Goal: Information Seeking & Learning: Check status

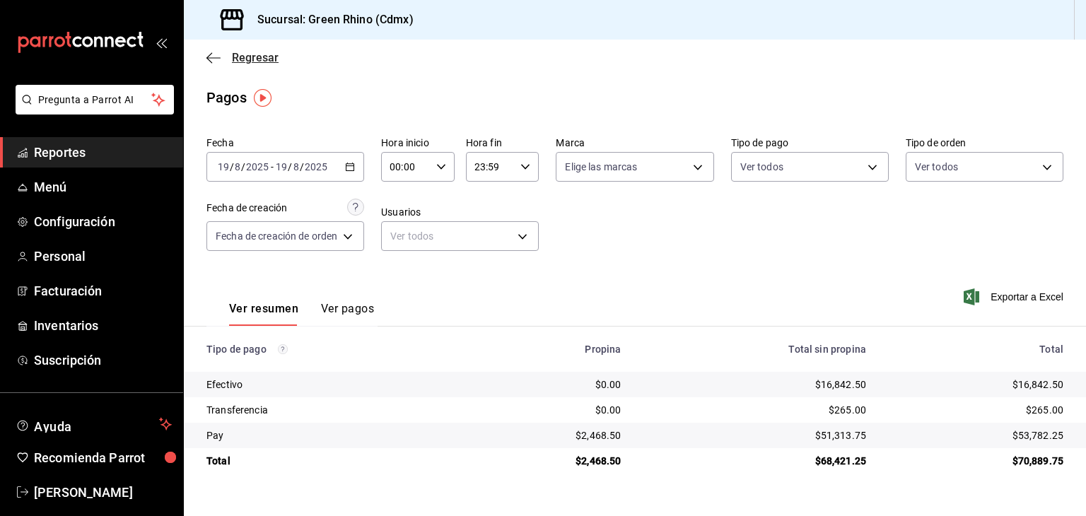
click at [274, 54] on span "Regresar" at bounding box center [255, 57] width 47 height 13
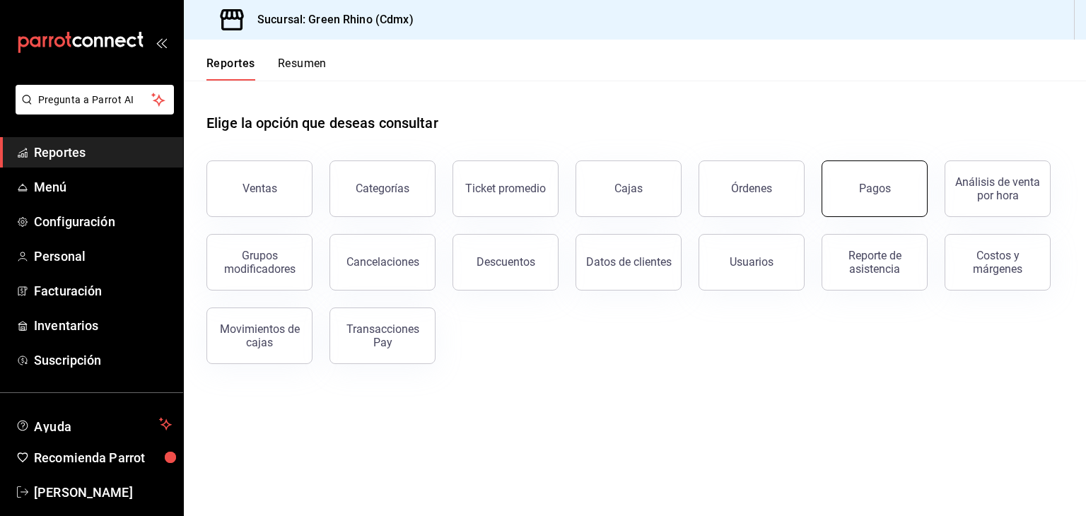
click at [895, 201] on button "Pagos" at bounding box center [874, 188] width 106 height 57
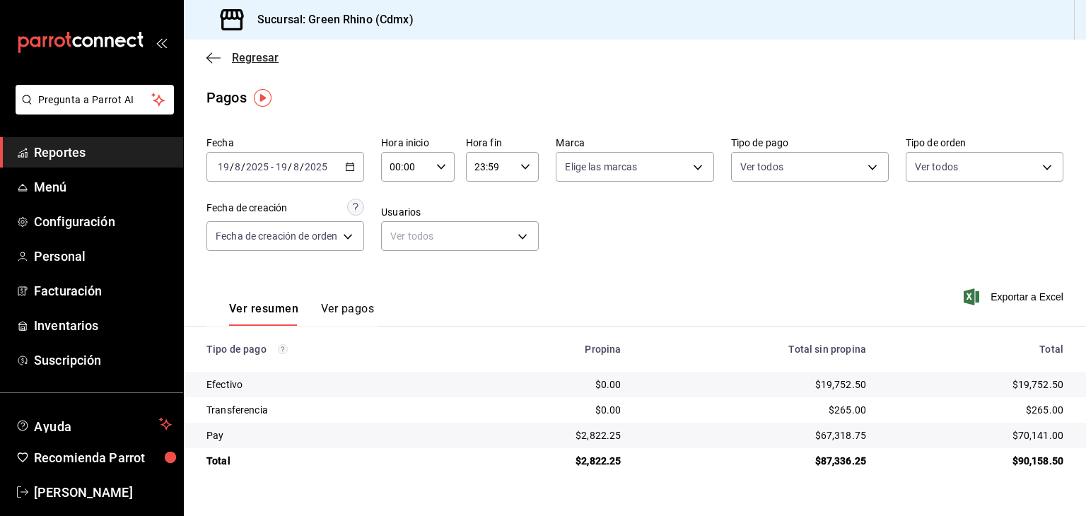
click at [248, 57] on span "Regresar" at bounding box center [255, 57] width 47 height 13
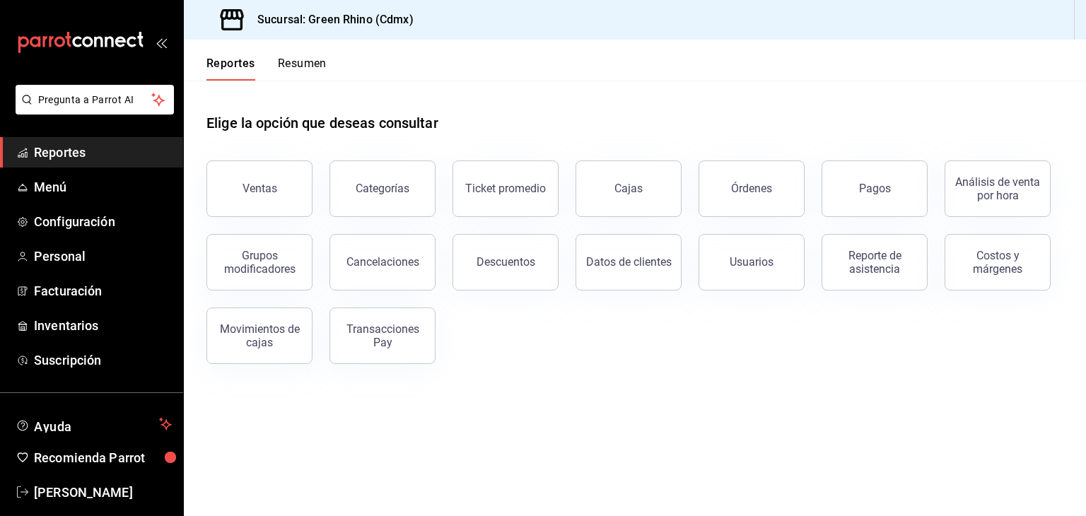
click at [819, 178] on div "Pagos" at bounding box center [865, 180] width 123 height 74
click at [831, 176] on button "Pagos" at bounding box center [874, 188] width 106 height 57
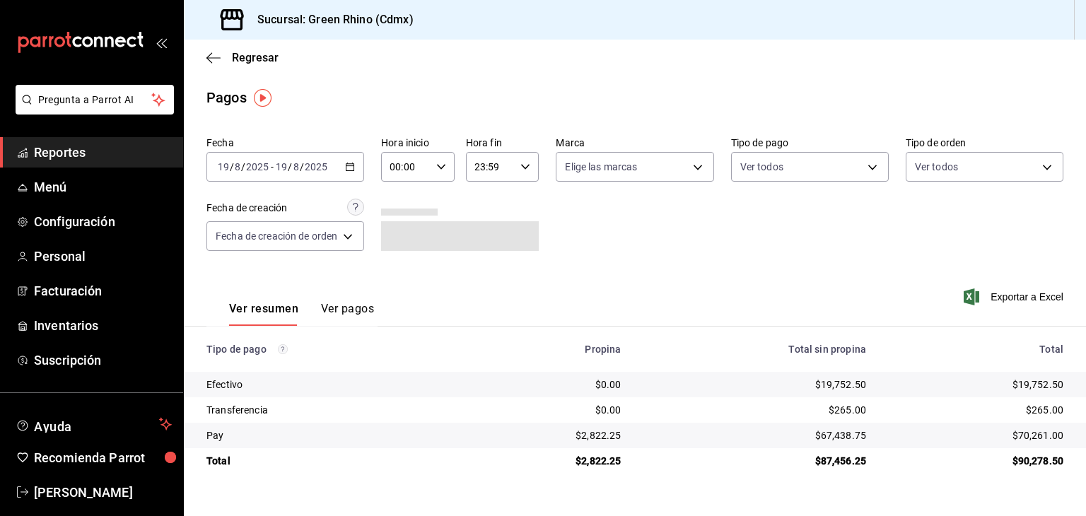
click at [881, 371] on th "Total" at bounding box center [981, 349] width 209 height 45
drag, startPoint x: 880, startPoint y: 377, endPoint x: 820, endPoint y: 380, distance: 60.1
click at [820, 380] on tr "Efectivo $0.00 $19,752.50 $19,752.50" at bounding box center [635, 384] width 902 height 25
copy div "19,752.50"
drag, startPoint x: 1064, startPoint y: 435, endPoint x: 1019, endPoint y: 434, distance: 45.2
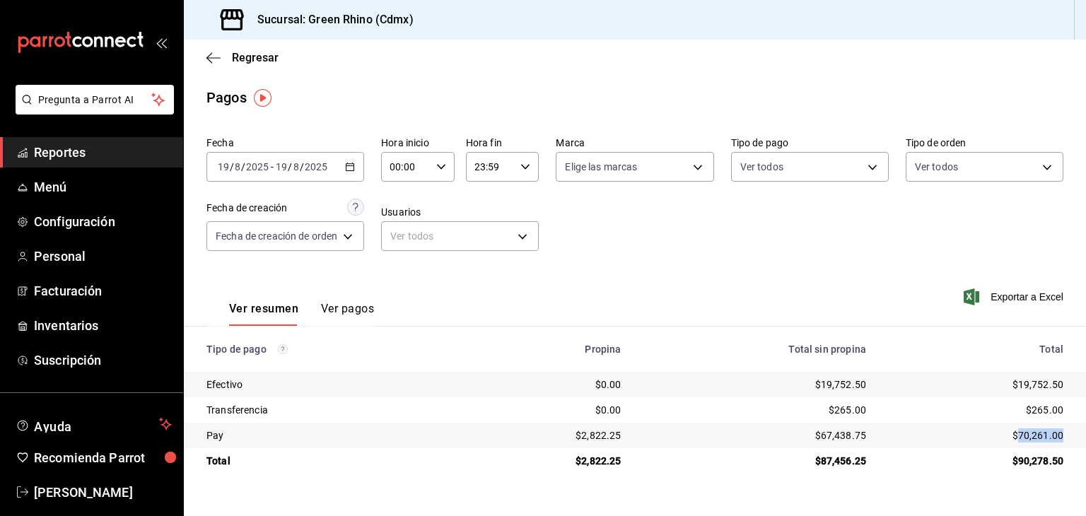
click at [1019, 434] on td "$70,261.00" at bounding box center [981, 435] width 209 height 25
copy div "70,261.00"
click at [274, 57] on span "Regresar" at bounding box center [255, 57] width 47 height 13
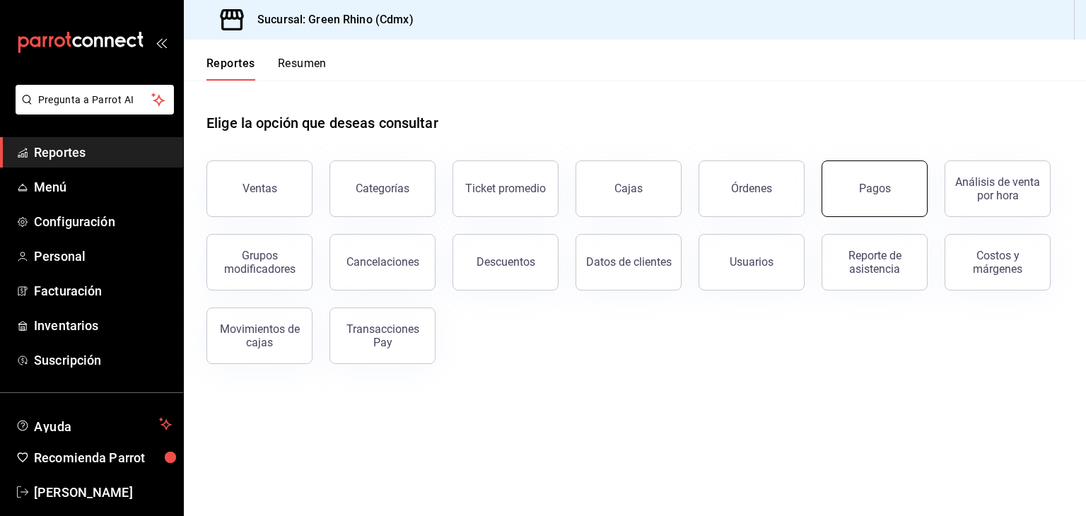
click at [857, 202] on button "Pagos" at bounding box center [874, 188] width 106 height 57
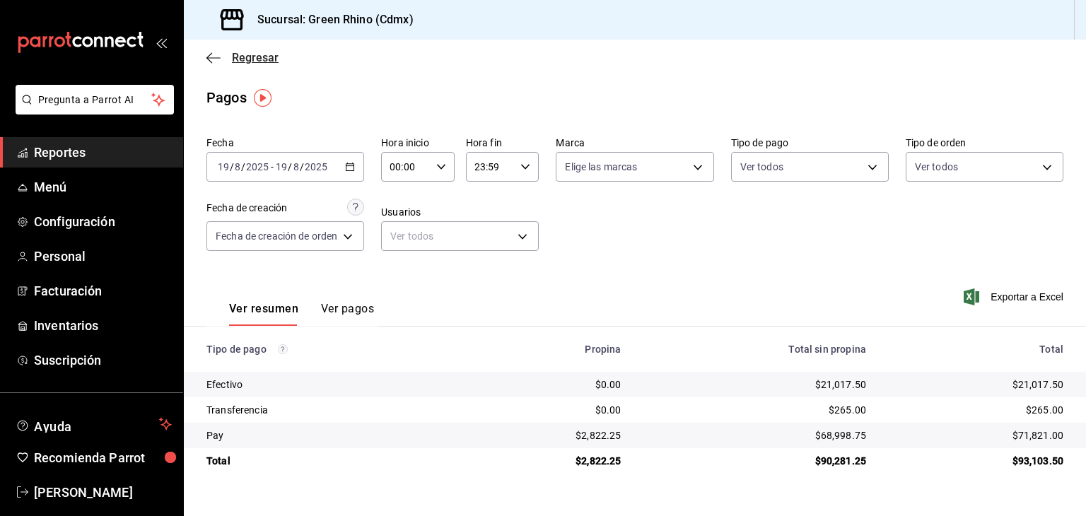
click at [223, 51] on span "Regresar" at bounding box center [242, 57] width 72 height 13
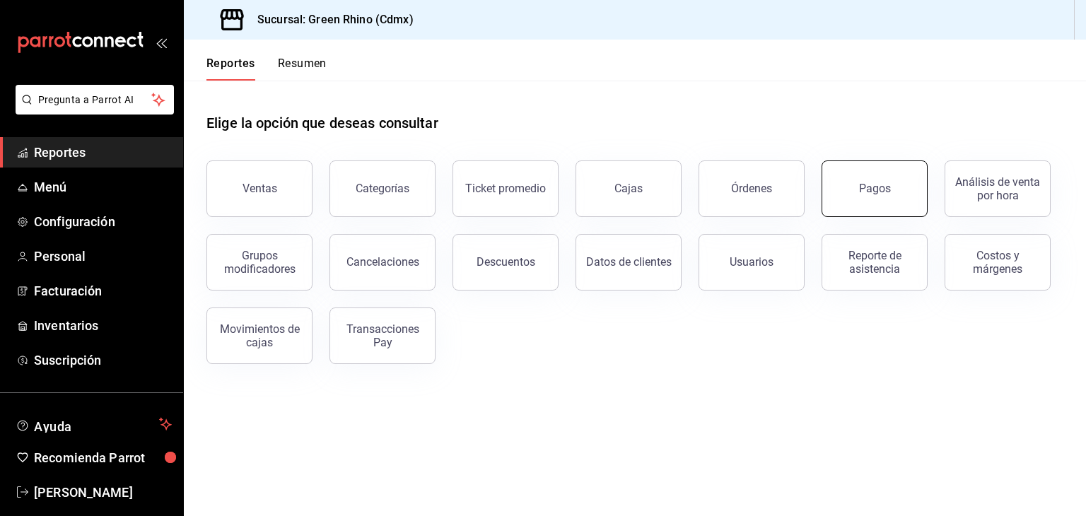
click at [862, 196] on button "Pagos" at bounding box center [874, 188] width 106 height 57
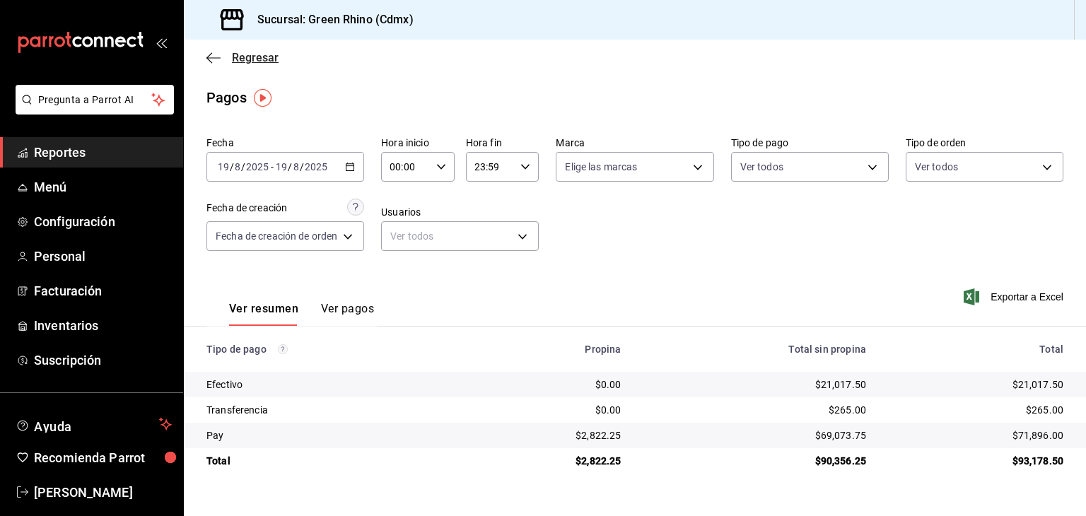
click at [246, 59] on span "Regresar" at bounding box center [255, 57] width 47 height 13
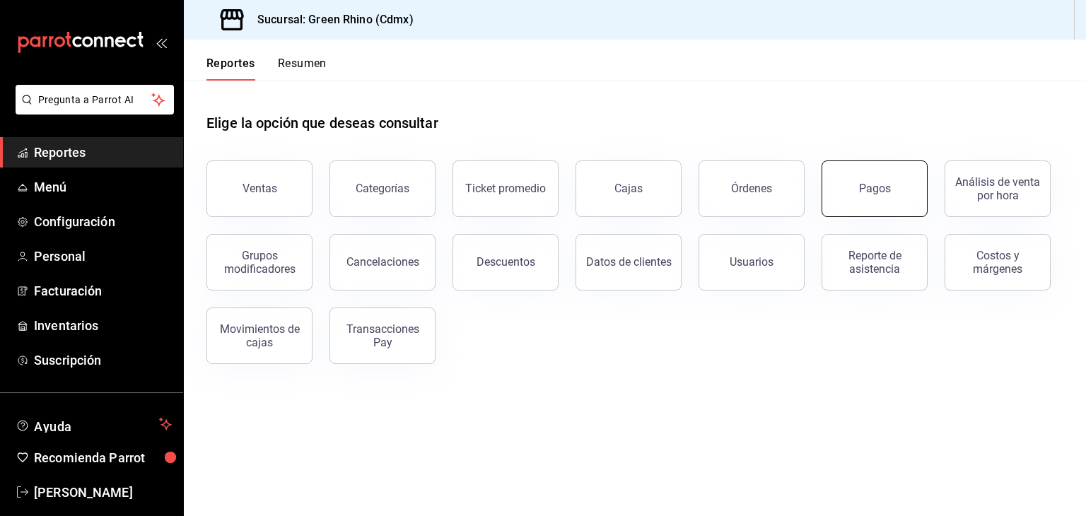
click at [878, 192] on div "Pagos" at bounding box center [875, 188] width 32 height 13
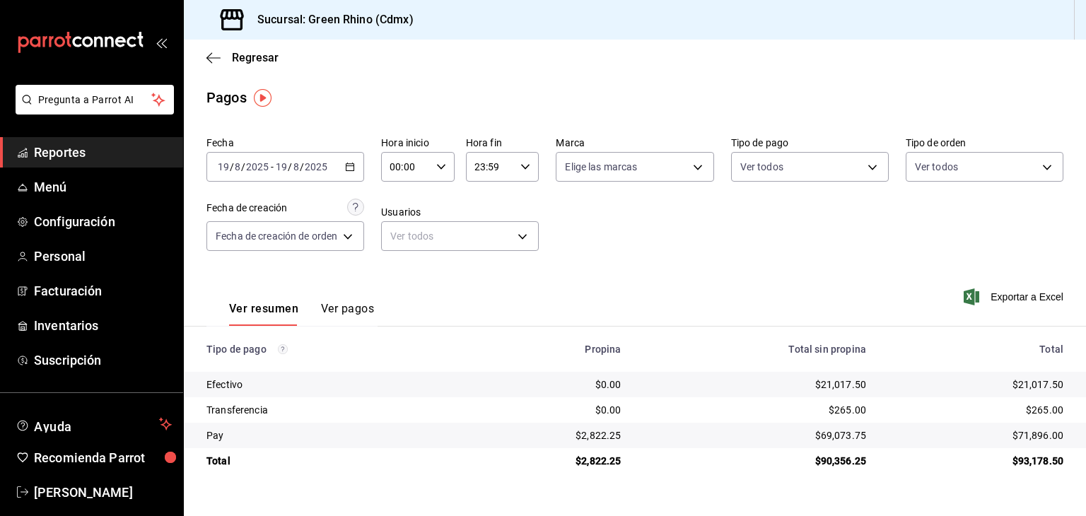
click at [218, 49] on div "Regresar" at bounding box center [635, 58] width 902 height 36
click at [231, 52] on span "Regresar" at bounding box center [242, 57] width 72 height 13
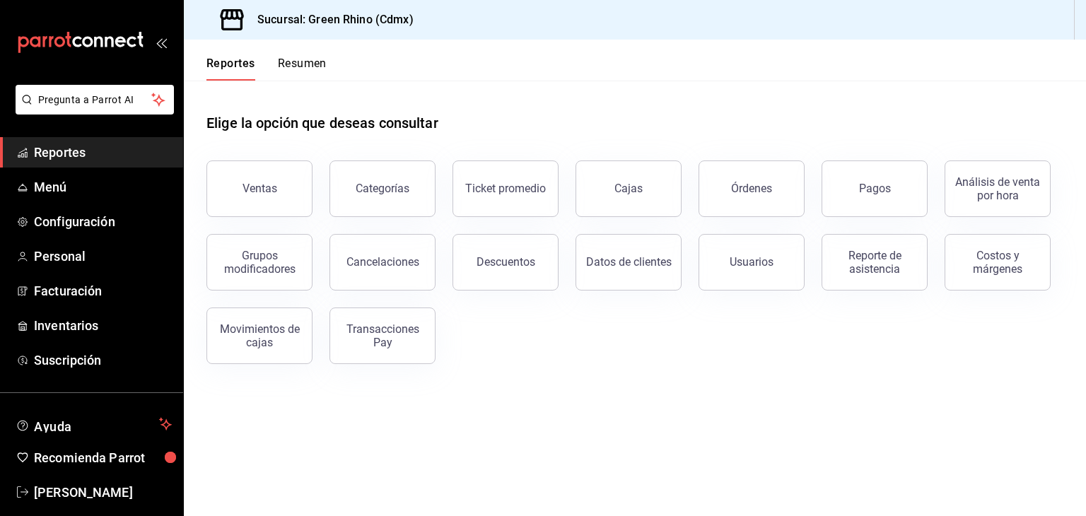
click at [300, 57] on button "Resumen" at bounding box center [302, 69] width 49 height 24
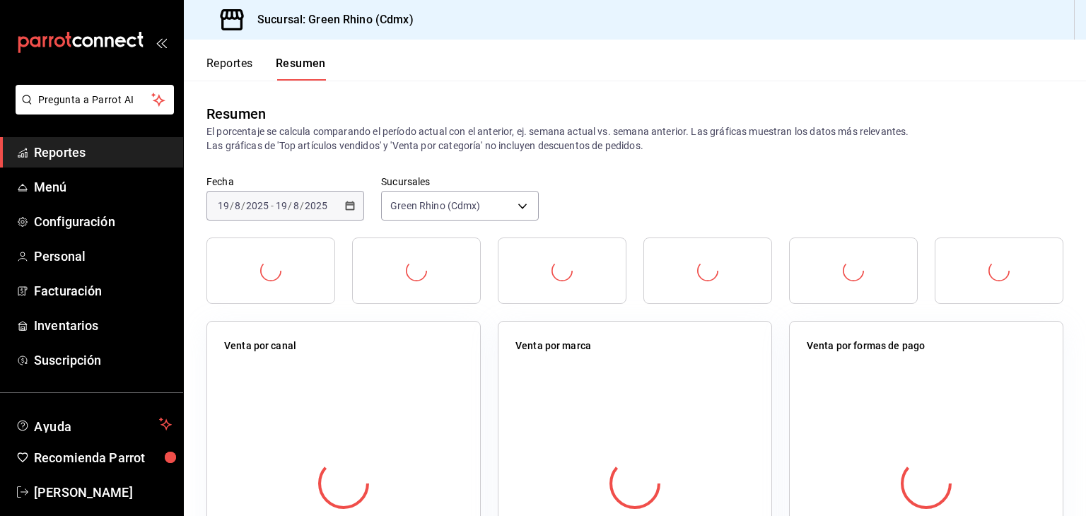
click at [240, 69] on button "Reportes" at bounding box center [229, 69] width 47 height 24
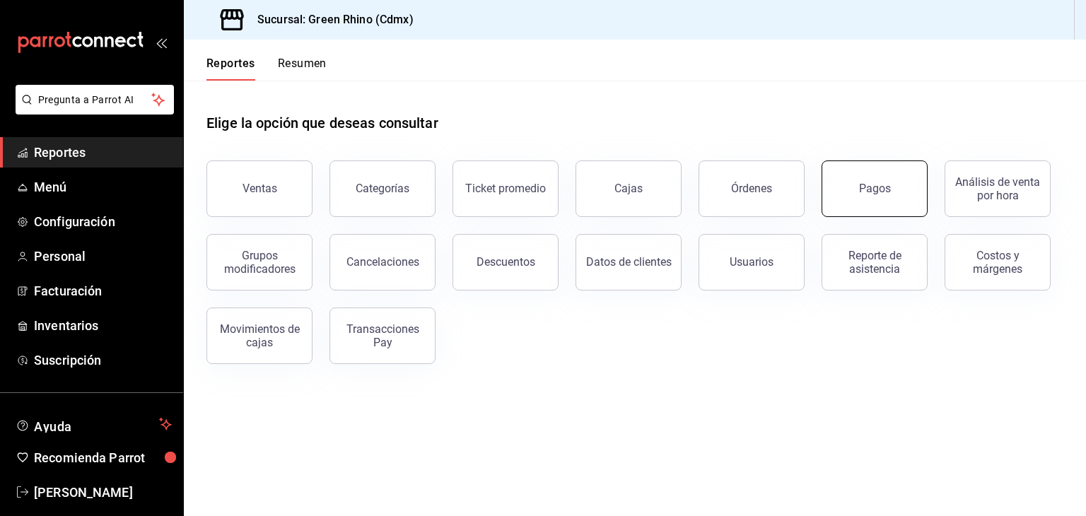
click at [877, 210] on button "Pagos" at bounding box center [874, 188] width 106 height 57
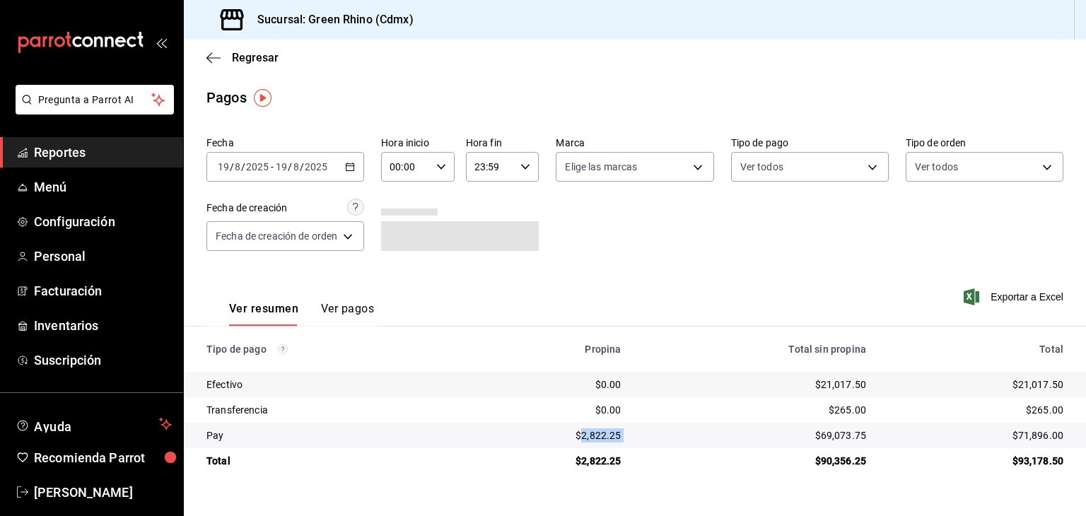
drag, startPoint x: 635, startPoint y: 443, endPoint x: 581, endPoint y: 440, distance: 53.8
click at [581, 440] on tr "Pay $2,822.25 $69,073.75 $71,896.00" at bounding box center [635, 435] width 902 height 25
drag, startPoint x: 901, startPoint y: 385, endPoint x: 820, endPoint y: 389, distance: 80.7
click at [820, 389] on tr "Efectivo $0.00 $21,017.50 $21,017.50" at bounding box center [635, 384] width 902 height 25
copy div "21,017.50"
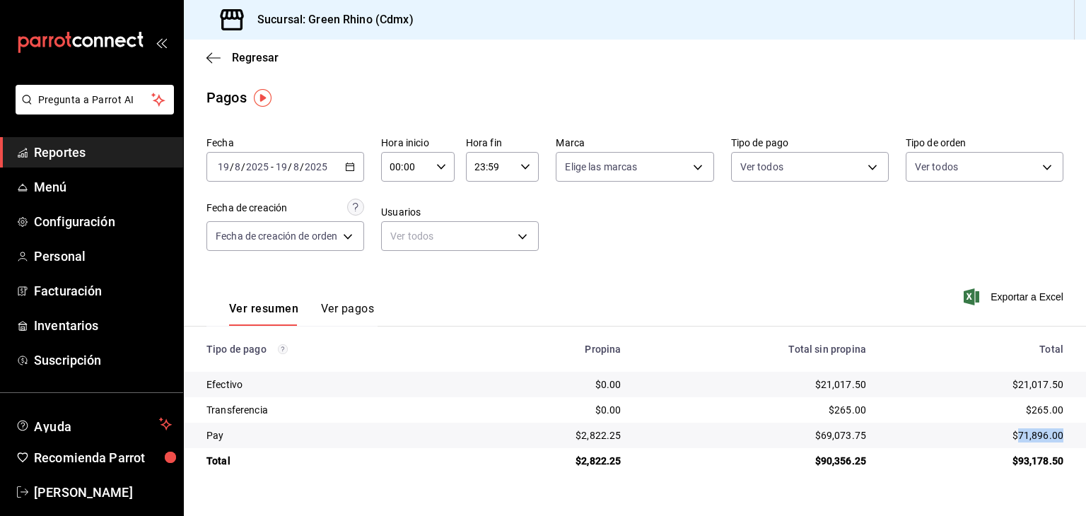
drag, startPoint x: 1059, startPoint y: 435, endPoint x: 1020, endPoint y: 428, distance: 39.4
click at [1020, 428] on td "$71,896.00" at bounding box center [981, 435] width 209 height 25
copy div "71,896.00"
click at [266, 63] on span "Regresar" at bounding box center [255, 57] width 47 height 13
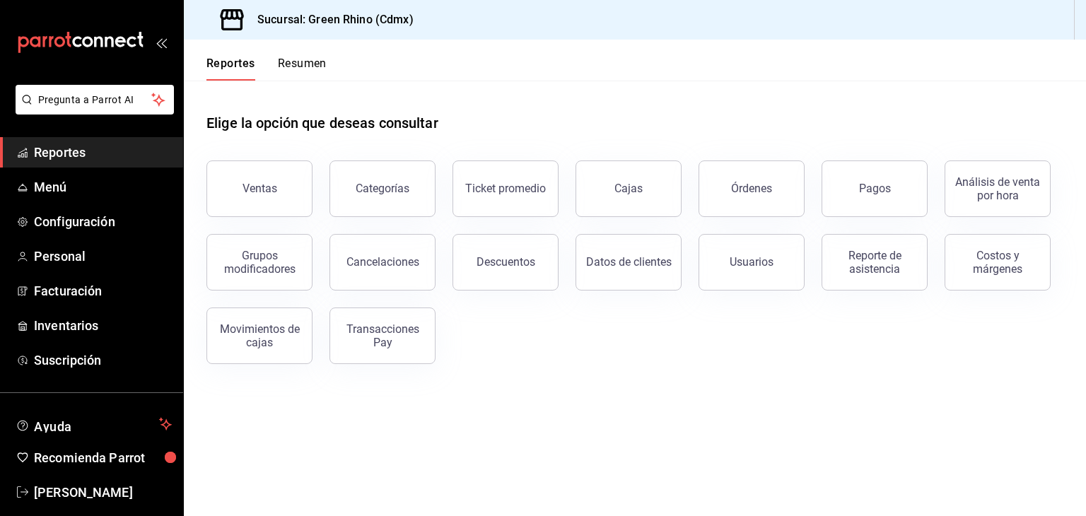
click at [300, 69] on button "Resumen" at bounding box center [302, 69] width 49 height 24
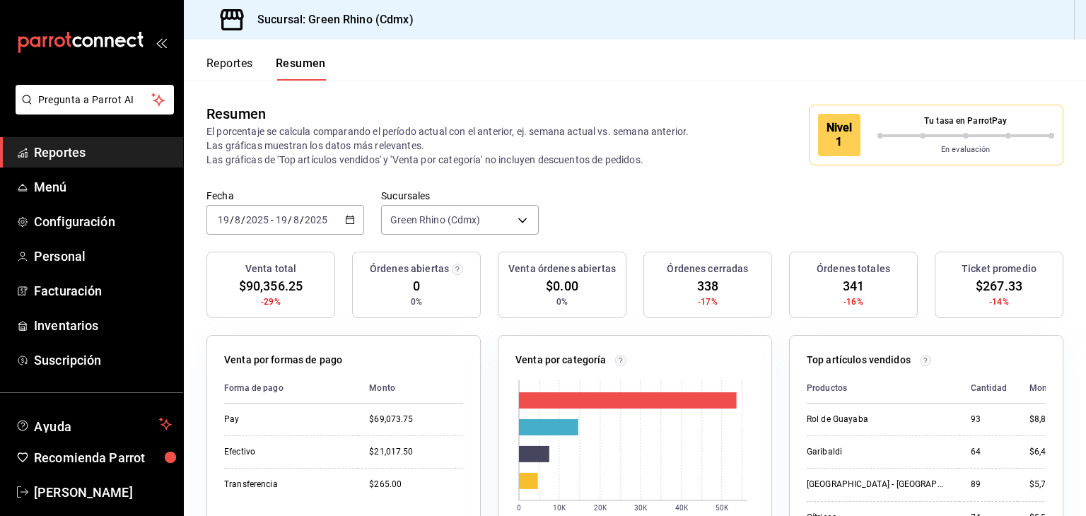
click at [879, 159] on div "Nivel 1 Tu tasa en ParrotPay En evaluación" at bounding box center [936, 135] width 254 height 61
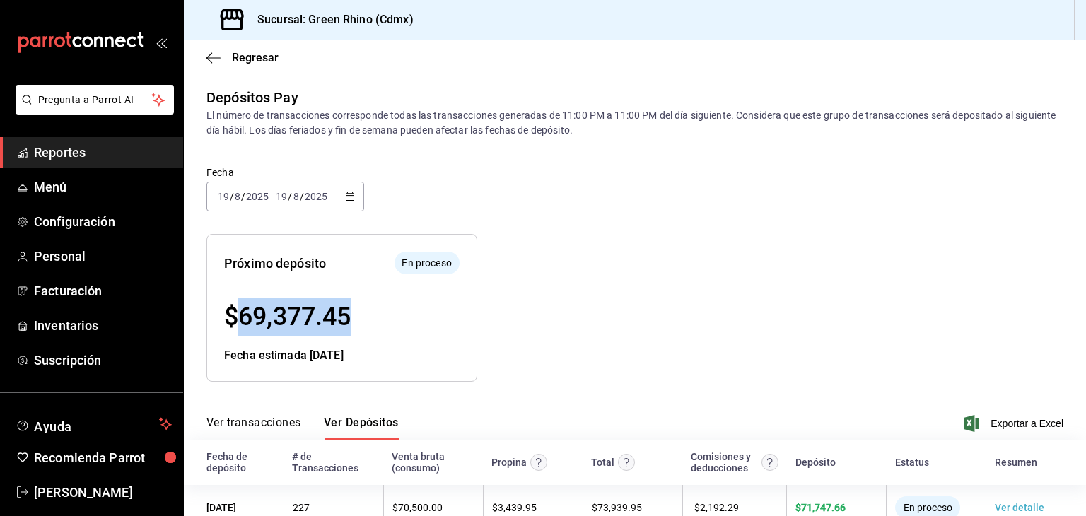
drag, startPoint x: 353, startPoint y: 315, endPoint x: 245, endPoint y: 322, distance: 109.1
click at [245, 322] on div "$ 69,377.45" at bounding box center [341, 317] width 235 height 38
copy span "69,377.45"
click at [267, 54] on span "Regresar" at bounding box center [255, 57] width 47 height 13
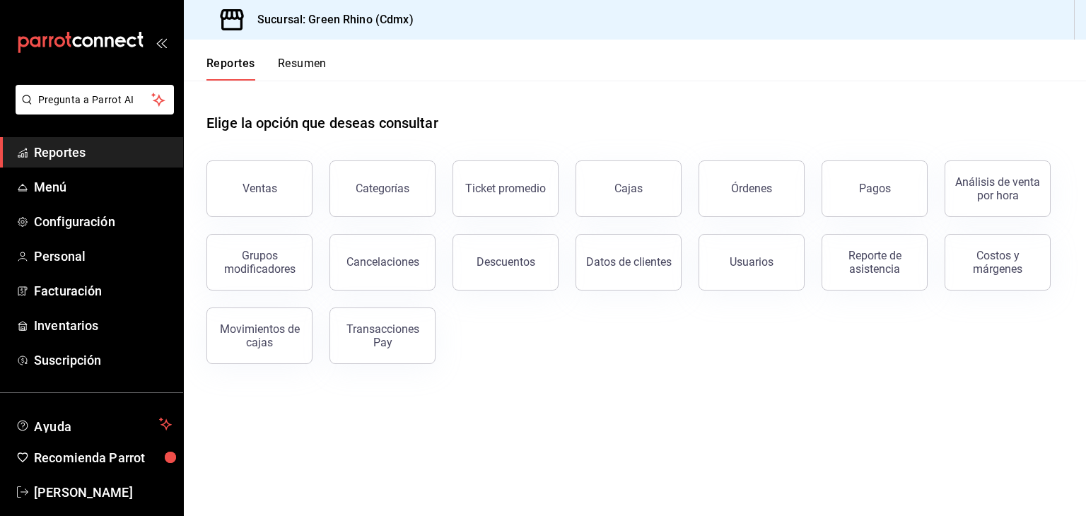
click at [285, 63] on button "Resumen" at bounding box center [302, 69] width 49 height 24
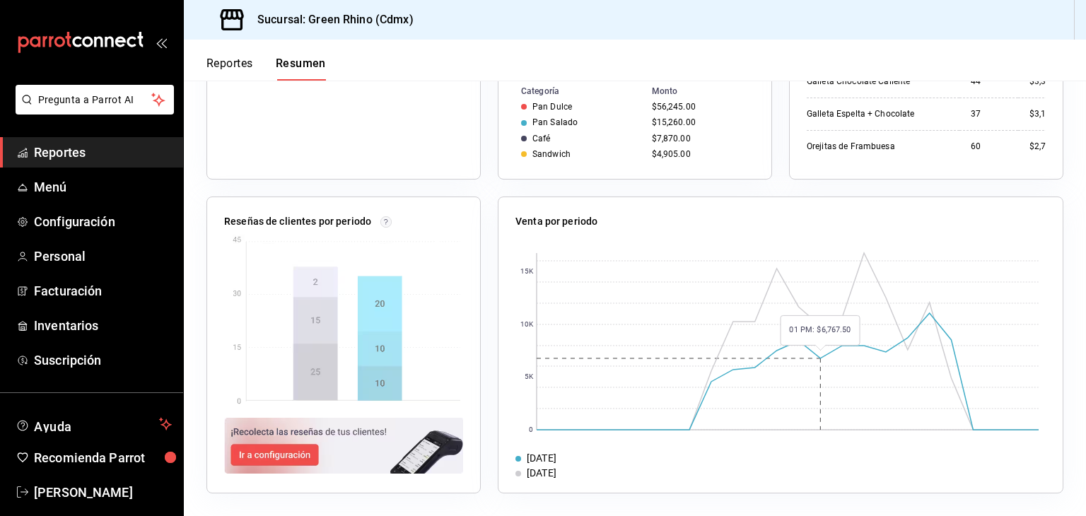
scroll to position [170, 0]
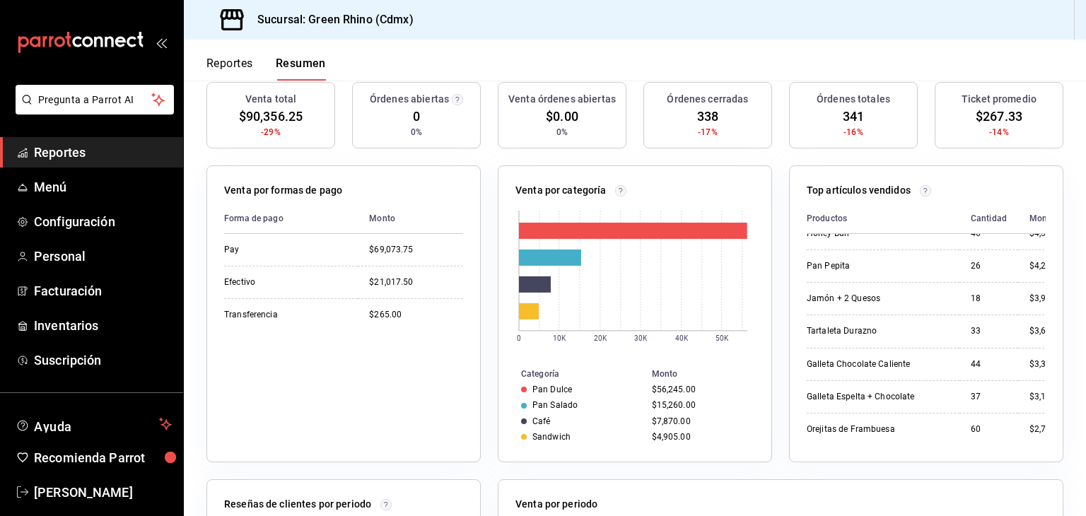
click at [920, 187] on circle at bounding box center [925, 190] width 11 height 11
click at [963, 182] on div "Top artículos vendidos Productos Cantidad Monto Rol de Guayaba 93 $8,835.00 [PE…" at bounding box center [926, 313] width 274 height 297
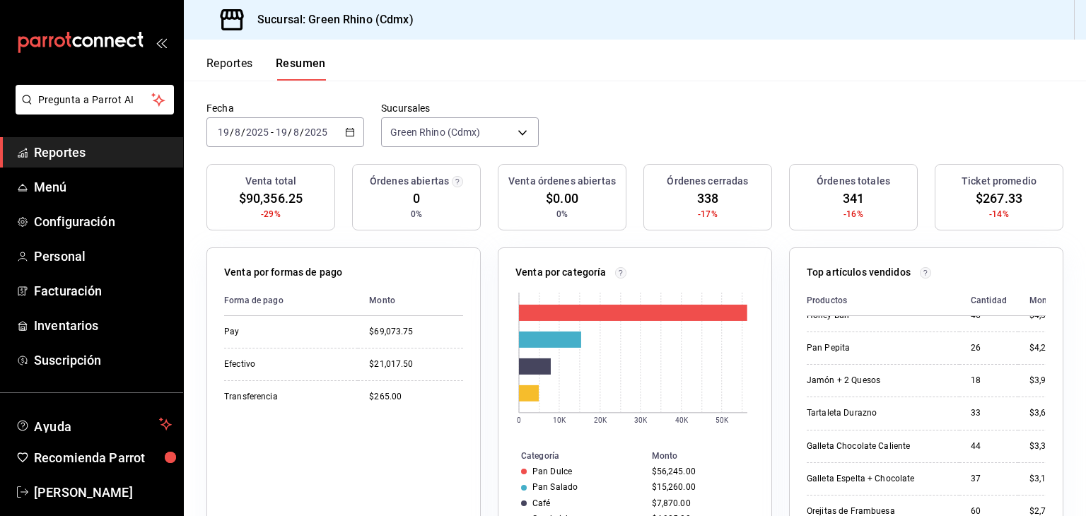
scroll to position [0, 0]
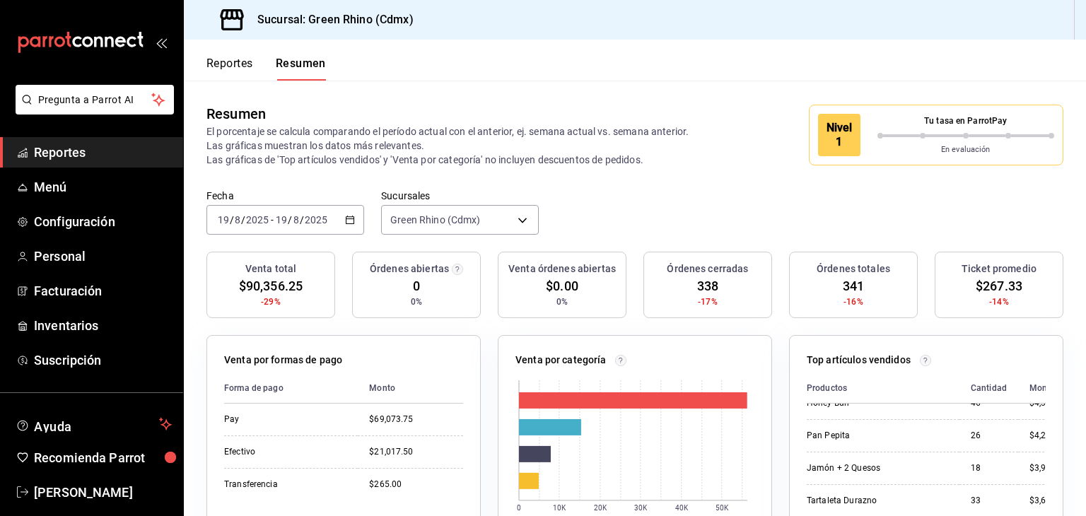
click at [823, 139] on div "Nivel 1" at bounding box center [839, 135] width 42 height 42
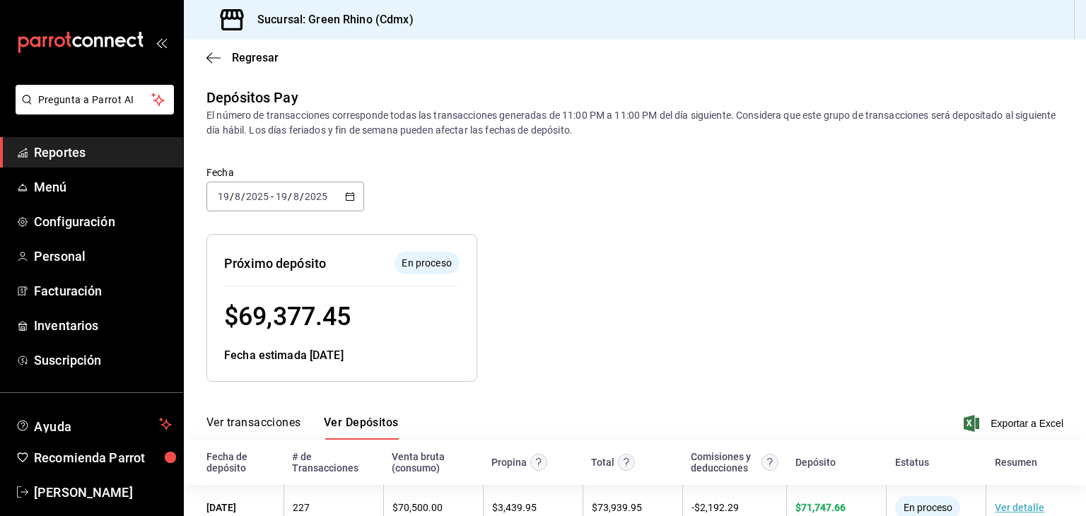
click at [226, 65] on div "Regresar" at bounding box center [635, 58] width 902 height 36
click at [212, 59] on icon "button" at bounding box center [213, 58] width 14 height 13
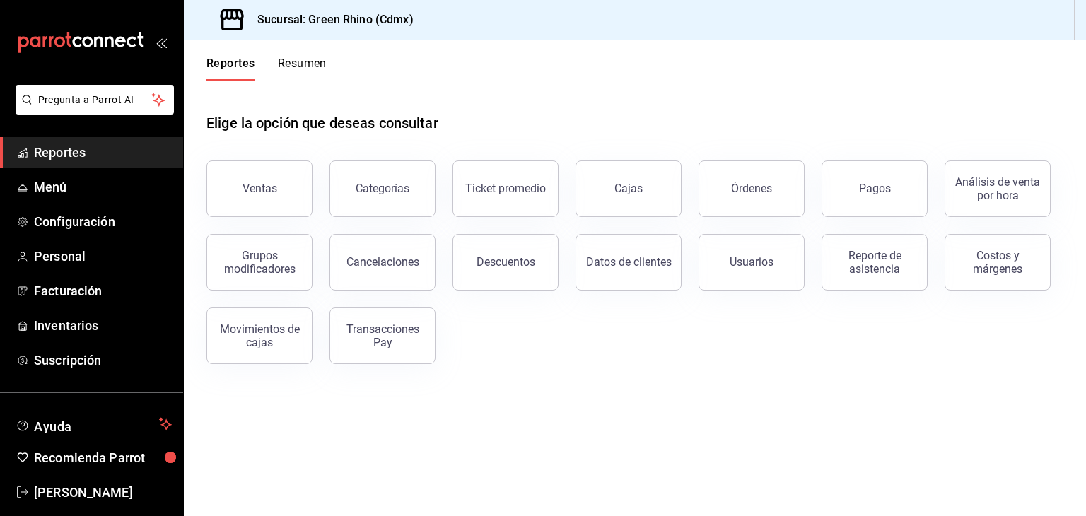
click at [278, 71] on button "Resumen" at bounding box center [302, 69] width 49 height 24
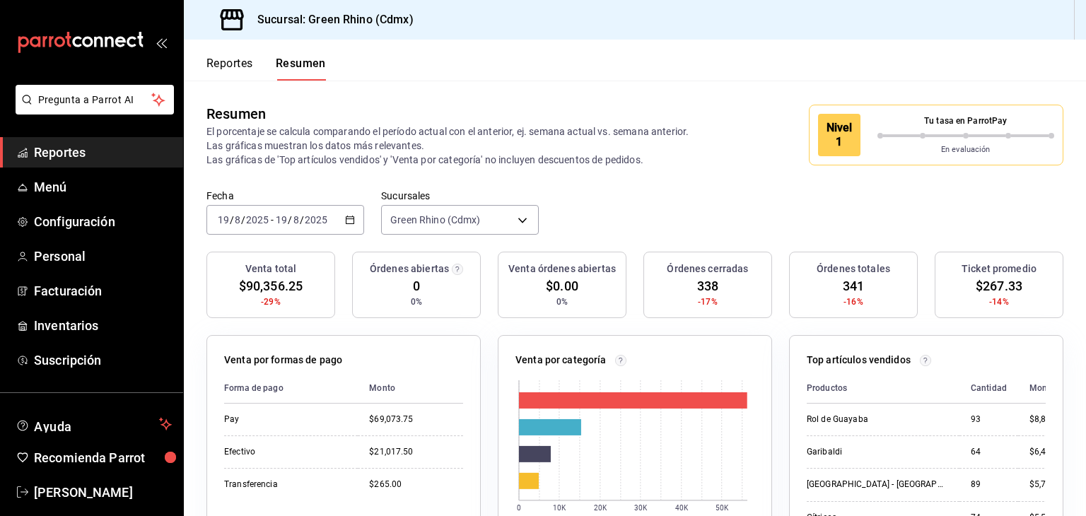
click at [945, 119] on p "Tu tasa en ParrotPay" at bounding box center [965, 121] width 177 height 13
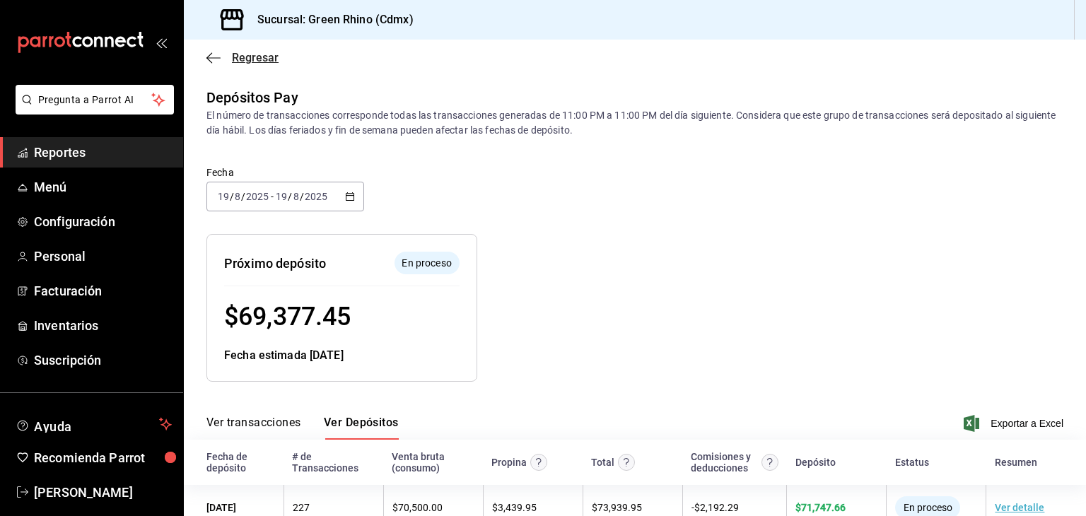
click at [218, 56] on icon "button" at bounding box center [213, 58] width 14 height 13
